Goal: Information Seeking & Learning: Find specific fact

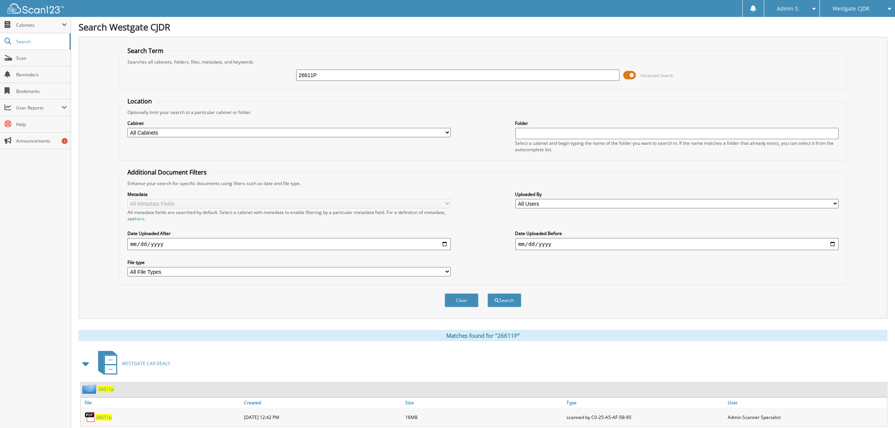
drag, startPoint x: 333, startPoint y: 74, endPoint x: 284, endPoint y: 74, distance: 49.2
click at [284, 74] on div "26611P Advanced Search" at bounding box center [483, 75] width 719 height 20
paste input "32484"
type input "32484P"
click at [487, 293] on button "Search" at bounding box center [504, 300] width 34 height 14
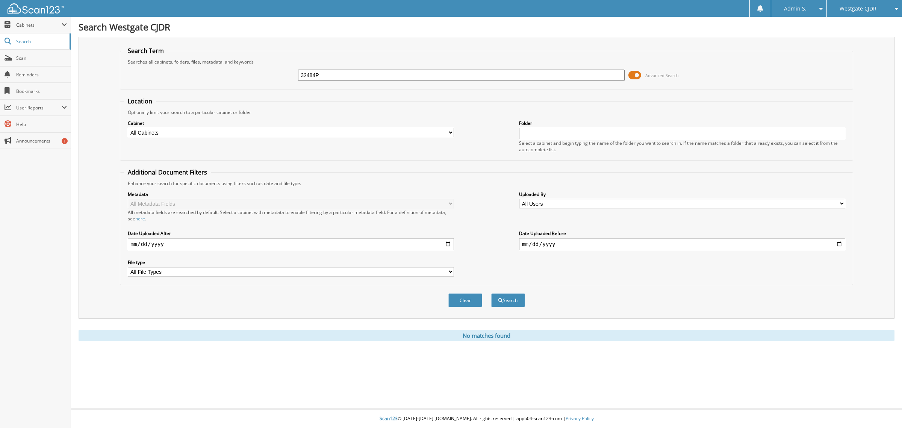
click at [379, 78] on input "32484P" at bounding box center [461, 75] width 326 height 11
click at [491, 293] on button "Search" at bounding box center [508, 300] width 34 height 14
click at [369, 75] on input "32484P" at bounding box center [461, 75] width 326 height 11
paste input "C37760"
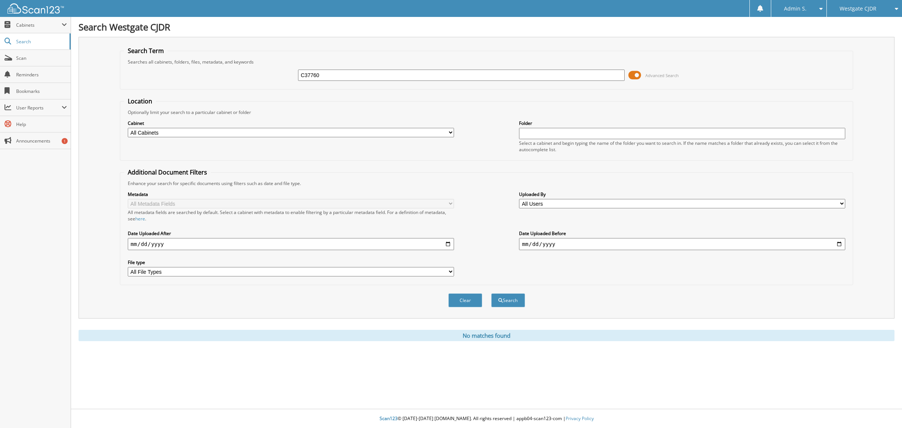
type input "C37760"
click at [491, 293] on button "Search" at bounding box center [508, 300] width 34 height 14
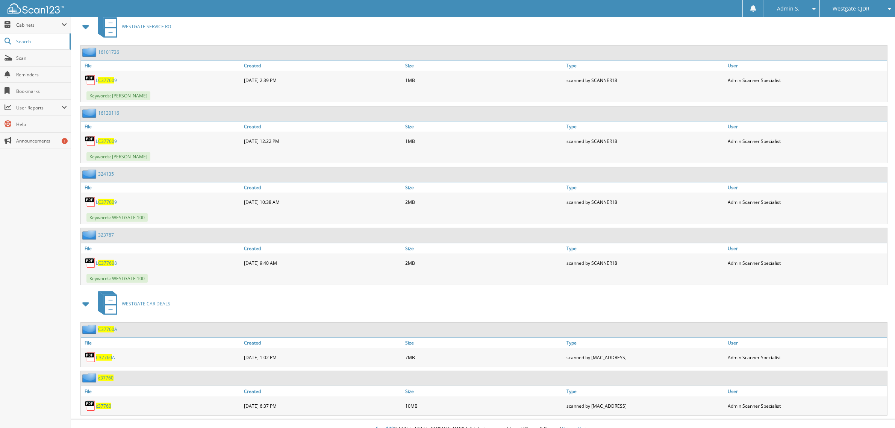
scroll to position [339, 0]
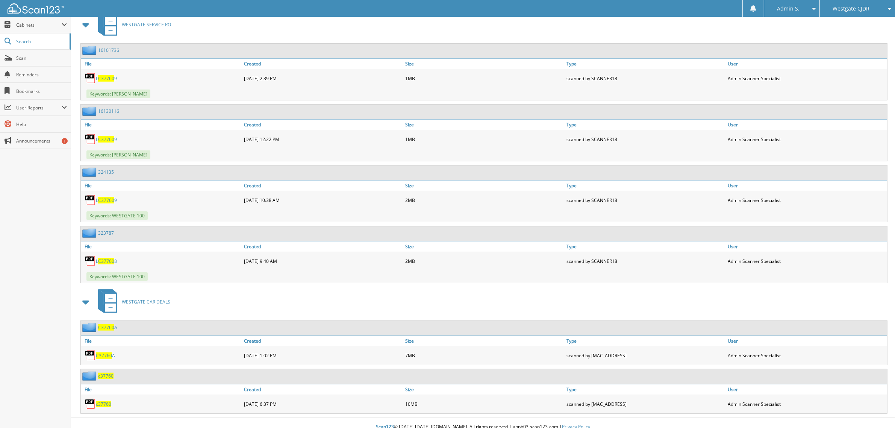
click at [104, 401] on span "c37760" at bounding box center [103, 404] width 15 height 6
